Goal: Task Accomplishment & Management: Use online tool/utility

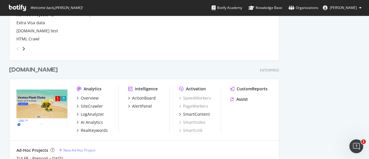
scroll to position [1413, 0]
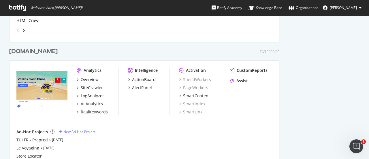
click at [18, 54] on div "[DOMAIN_NAME]" at bounding box center [33, 51] width 48 height 8
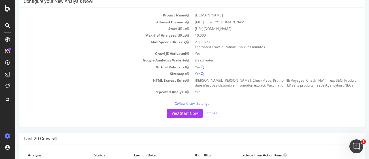
scroll to position [87, 0]
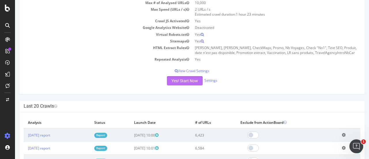
click at [186, 80] on button "Yes! Start Now" at bounding box center [185, 80] width 36 height 9
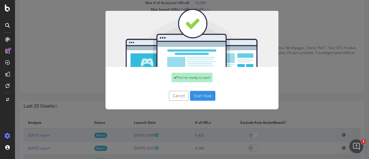
click at [203, 95] on button "Start Now" at bounding box center [202, 96] width 25 height 10
